Goal: Information Seeking & Learning: Find contact information

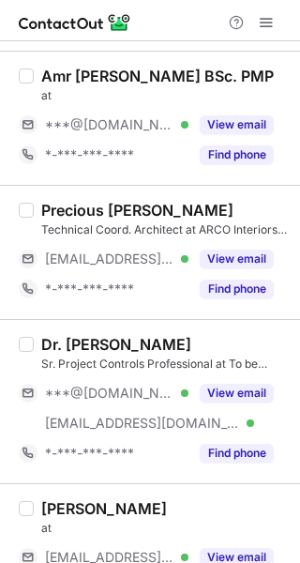
scroll to position [188, 0]
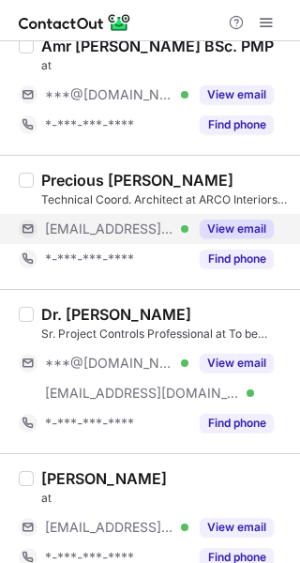
click at [222, 222] on button "View email" at bounding box center [237, 229] width 74 height 19
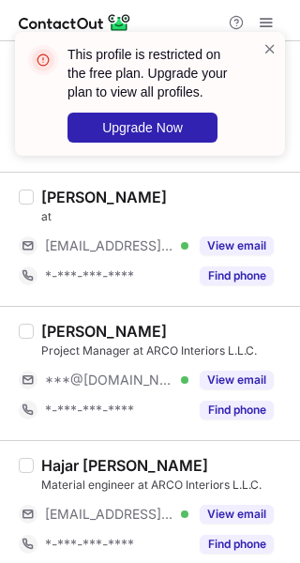
scroll to position [533, 0]
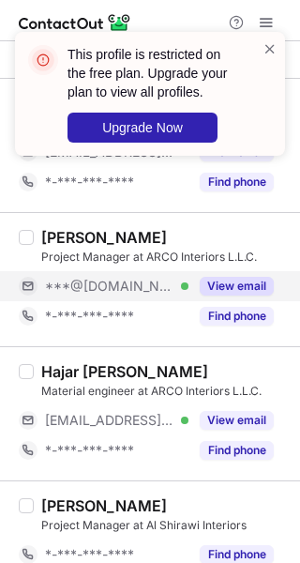
click at [233, 282] on button "View email" at bounding box center [237, 286] width 74 height 19
click at [225, 228] on div "[PERSON_NAME]" at bounding box center [165, 237] width 248 height 19
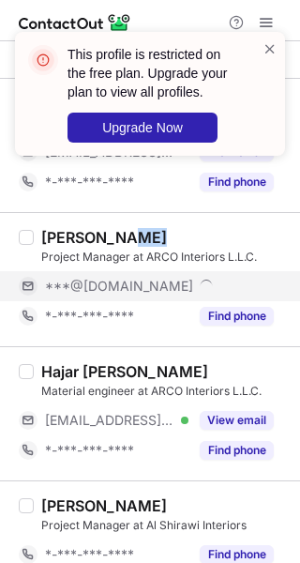
click at [225, 228] on div "[PERSON_NAME]" at bounding box center [165, 237] width 248 height 19
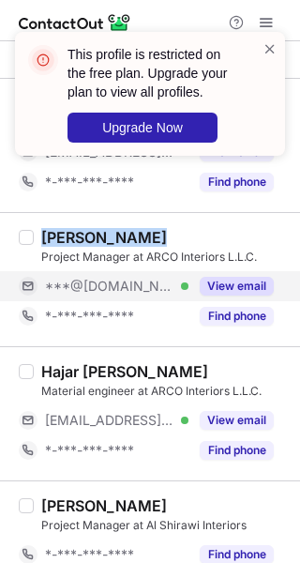
click at [225, 228] on div "[PERSON_NAME]" at bounding box center [165, 237] width 248 height 19
copy div "[PERSON_NAME]"
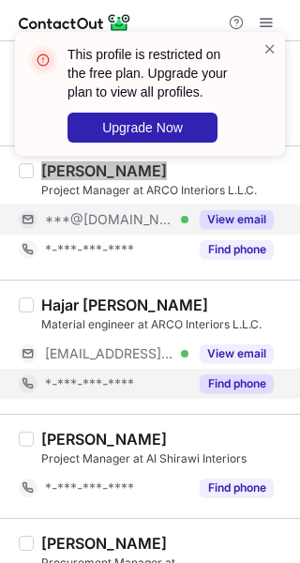
scroll to position [627, 0]
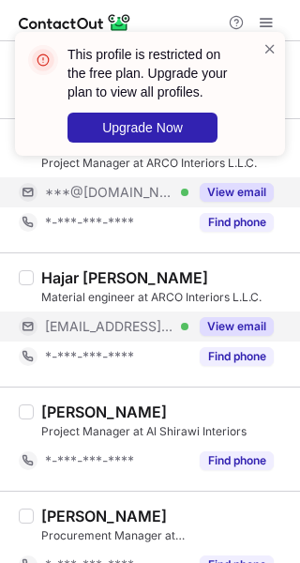
click at [239, 314] on div "View email" at bounding box center [231, 327] width 85 height 30
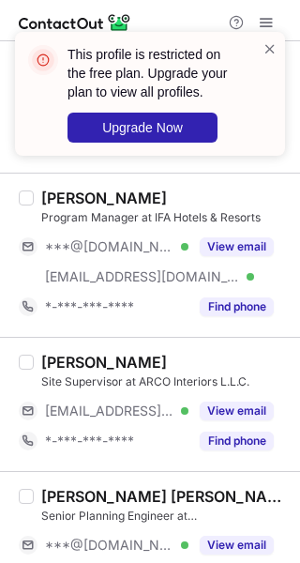
scroll to position [1378, 0]
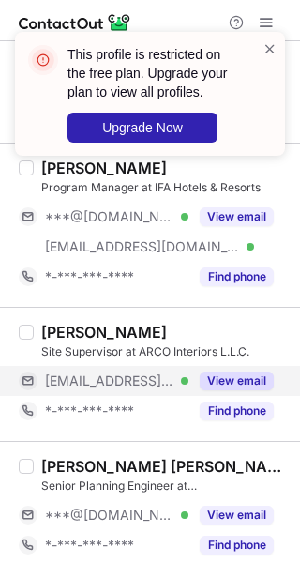
click at [232, 373] on button "View email" at bounding box center [237, 381] width 74 height 19
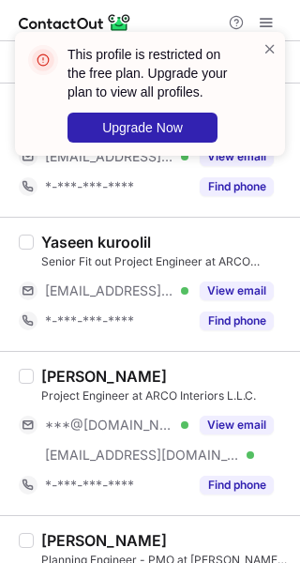
scroll to position [2035, 0]
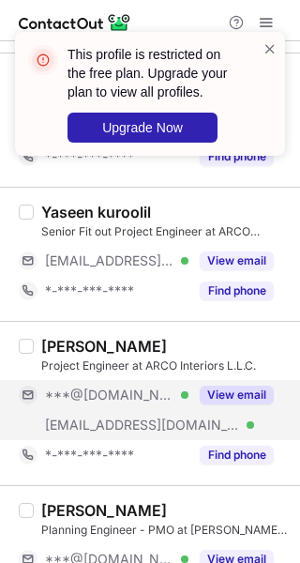
click at [221, 397] on button "View email" at bounding box center [237, 395] width 74 height 19
click at [217, 337] on div "[PERSON_NAME]" at bounding box center [165, 346] width 248 height 19
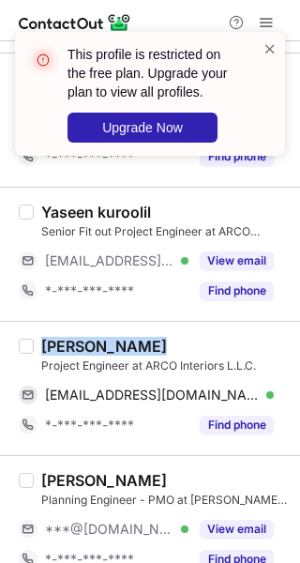
click at [217, 337] on div "[PERSON_NAME]" at bounding box center [165, 346] width 248 height 19
copy div "[PERSON_NAME]"
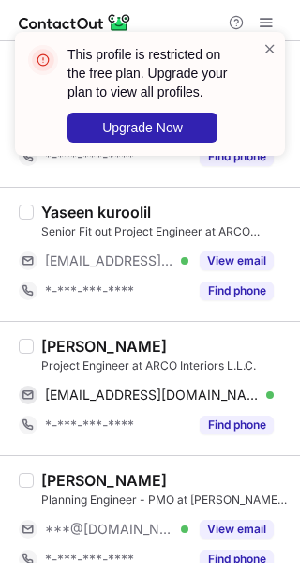
click at [178, 373] on div "[PERSON_NAME] Project Engineer at ARCO Interiors L.L.C. [EMAIL_ADDRESS][DOMAIN_…" at bounding box center [161, 388] width 255 height 103
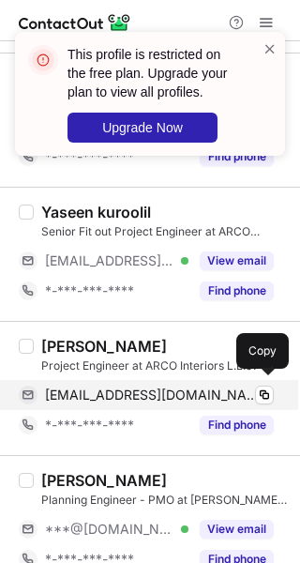
click at [192, 388] on span "[EMAIL_ADDRESS][DOMAIN_NAME]" at bounding box center [152, 395] width 215 height 17
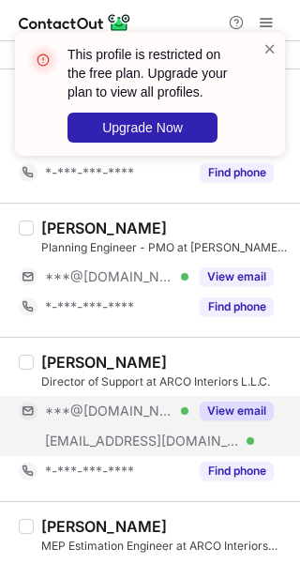
scroll to position [2317, 0]
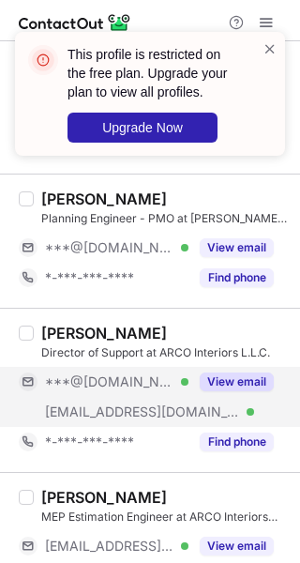
click at [230, 373] on button "View email" at bounding box center [237, 382] width 74 height 19
click at [200, 324] on div "[PERSON_NAME]" at bounding box center [165, 333] width 248 height 19
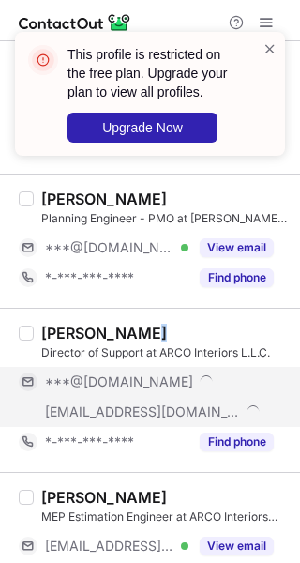
click at [200, 324] on div "[PERSON_NAME]" at bounding box center [165, 333] width 248 height 19
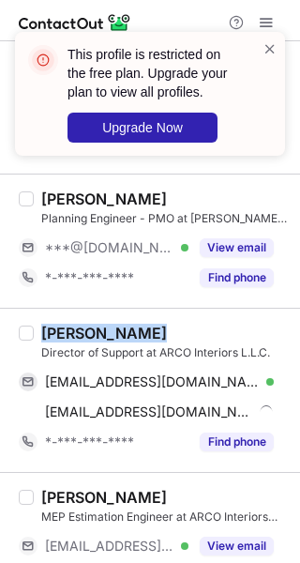
click at [200, 324] on div "[PERSON_NAME]" at bounding box center [165, 333] width 248 height 19
copy div "[PERSON_NAME]"
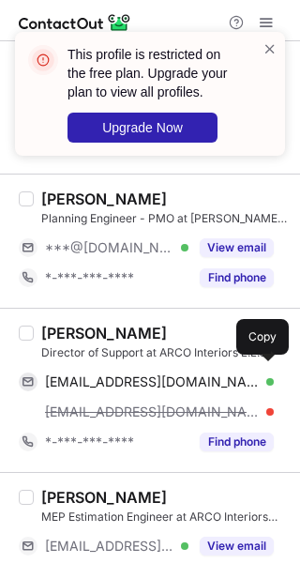
drag, startPoint x: 196, startPoint y: 369, endPoint x: 299, endPoint y: 354, distance: 104.3
click at [196, 374] on span "[EMAIL_ADDRESS][DOMAIN_NAME]" at bounding box center [152, 382] width 215 height 17
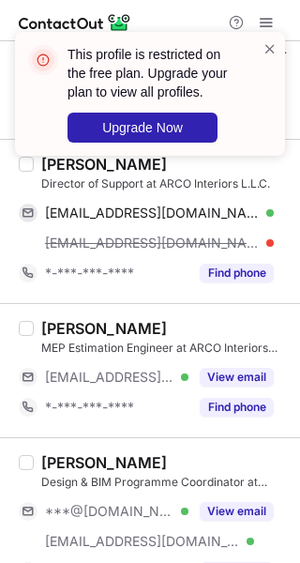
scroll to position [2505, 0]
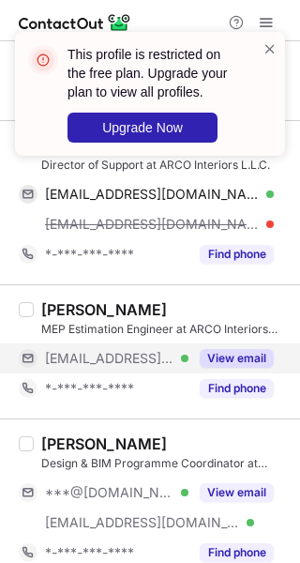
drag, startPoint x: 254, startPoint y: 345, endPoint x: 239, endPoint y: 360, distance: 21.2
click at [254, 349] on button "View email" at bounding box center [237, 358] width 74 height 19
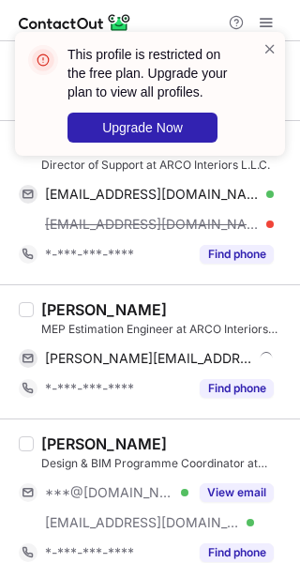
click at [228, 445] on div "[PERSON_NAME]" at bounding box center [165, 444] width 248 height 19
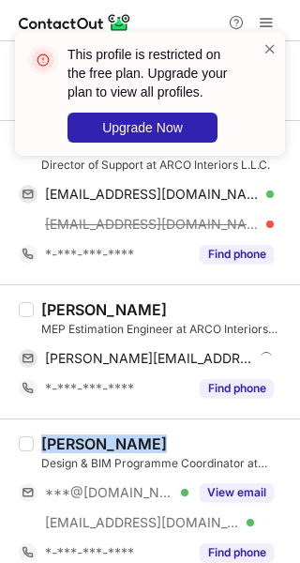
click at [228, 445] on div "[PERSON_NAME]" at bounding box center [165, 444] width 248 height 19
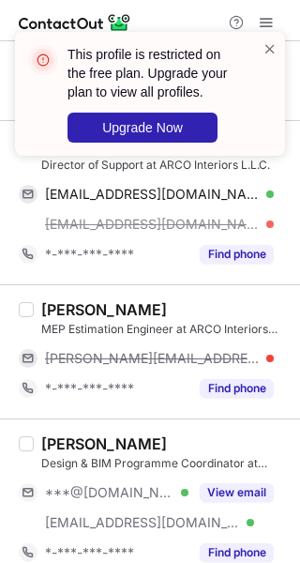
click at [225, 455] on div "Design & BIM Programme Coordinator at ARCO Interiors L.L.C." at bounding box center [165, 463] width 248 height 17
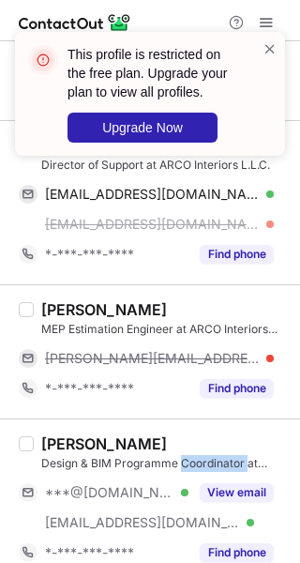
click at [225, 455] on div "Design & BIM Programme Coordinator at ARCO Interiors L.L.C." at bounding box center [165, 463] width 248 height 17
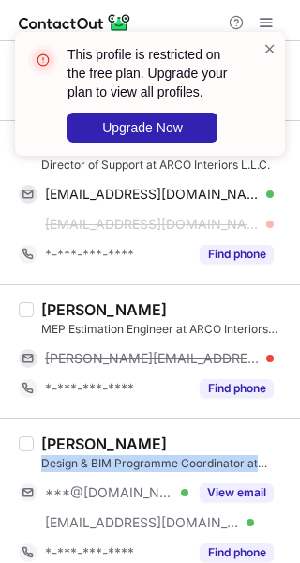
click at [225, 455] on div "Design & BIM Programme Coordinator at ARCO Interiors L.L.C." at bounding box center [165, 463] width 248 height 17
copy div "Design & BIM Programme Coordinator at ARCO Interiors L.L.C."
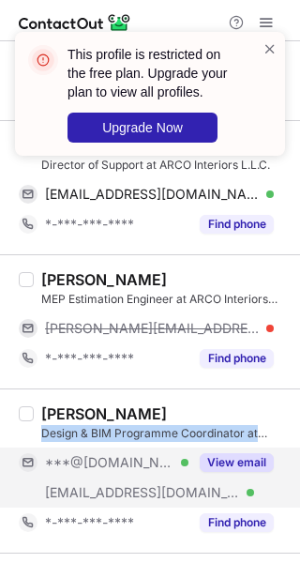
drag, startPoint x: 237, startPoint y: 455, endPoint x: 226, endPoint y: 442, distance: 17.3
click at [237, 455] on button "View email" at bounding box center [237, 462] width 74 height 19
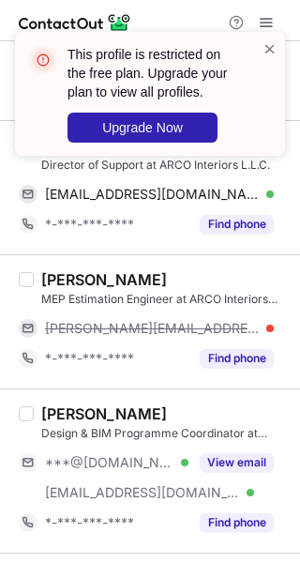
click at [180, 405] on div "[PERSON_NAME]" at bounding box center [165, 414] width 248 height 19
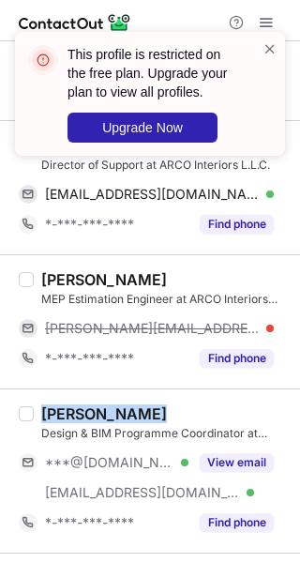
click at [180, 405] on div "[PERSON_NAME]" at bounding box center [165, 414] width 248 height 19
copy div "[PERSON_NAME]"
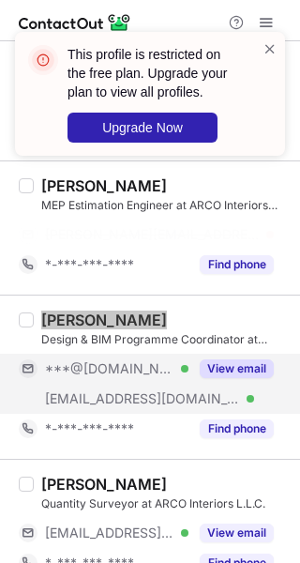
scroll to position [2692, 0]
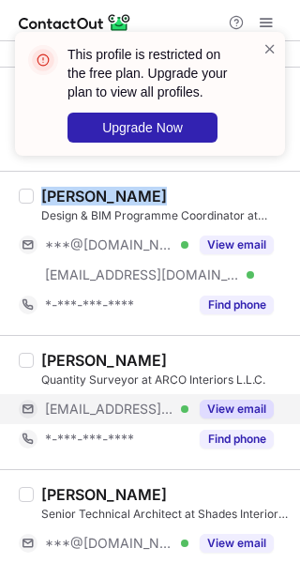
click at [219, 406] on button "View email" at bounding box center [237, 409] width 74 height 19
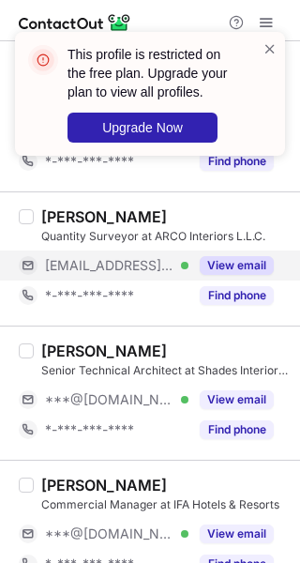
scroll to position [2859, 0]
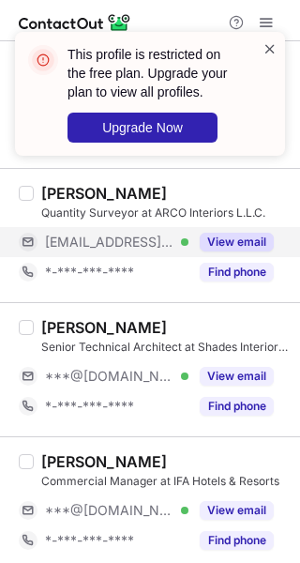
click at [273, 48] on span at bounding box center [270, 48] width 15 height 19
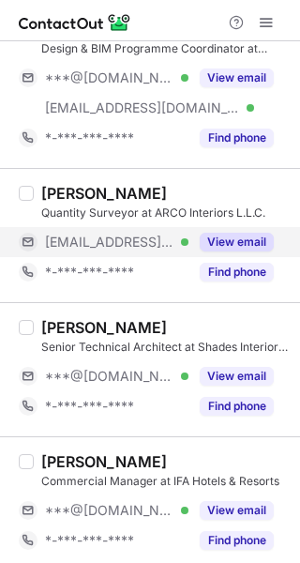
click at [263, 17] on div "This profile is restricted on the free plan. Upgrade your plan to view all prof…" at bounding box center [150, 101] width 300 height 176
click at [262, 18] on span at bounding box center [266, 22] width 15 height 15
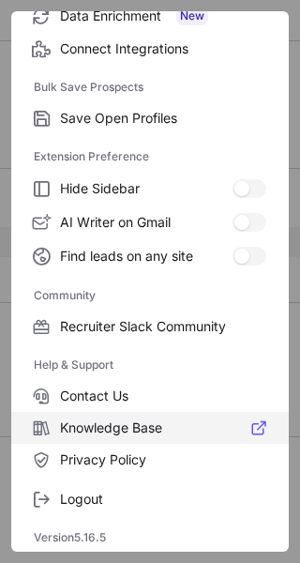
scroll to position [287, 0]
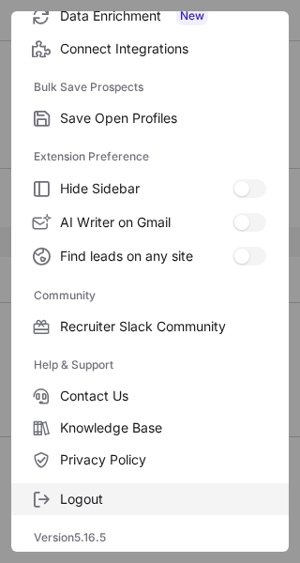
click at [117, 484] on label "Logout" at bounding box center [150, 499] width 278 height 32
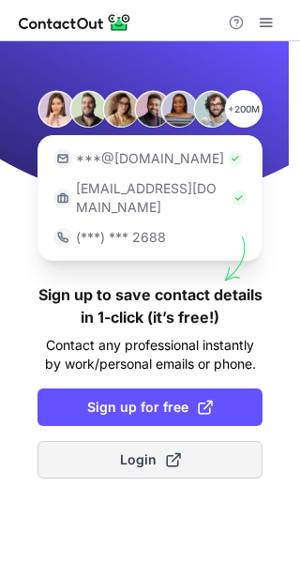
click at [174, 452] on span at bounding box center [173, 459] width 15 height 15
